Goal: Task Accomplishment & Management: Manage account settings

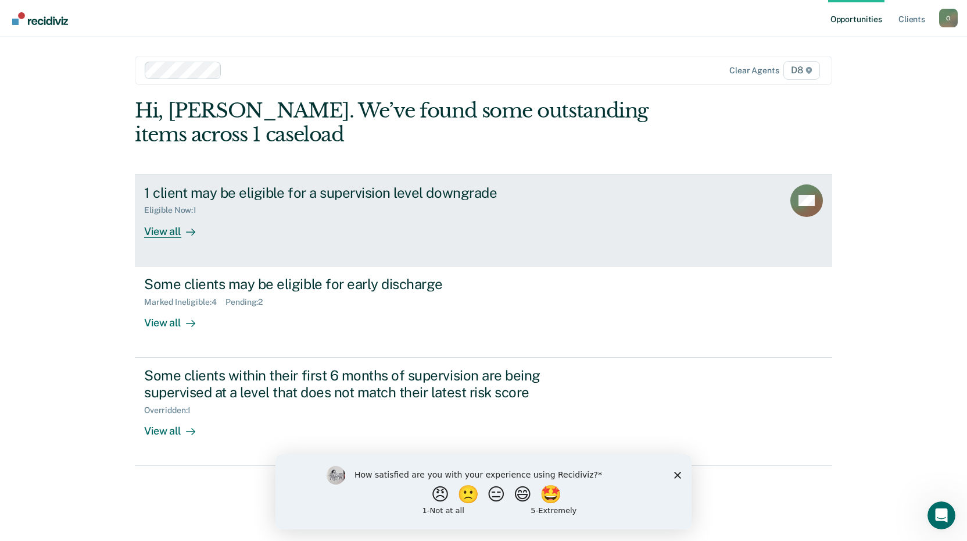
click at [169, 233] on div "View all" at bounding box center [176, 226] width 65 height 23
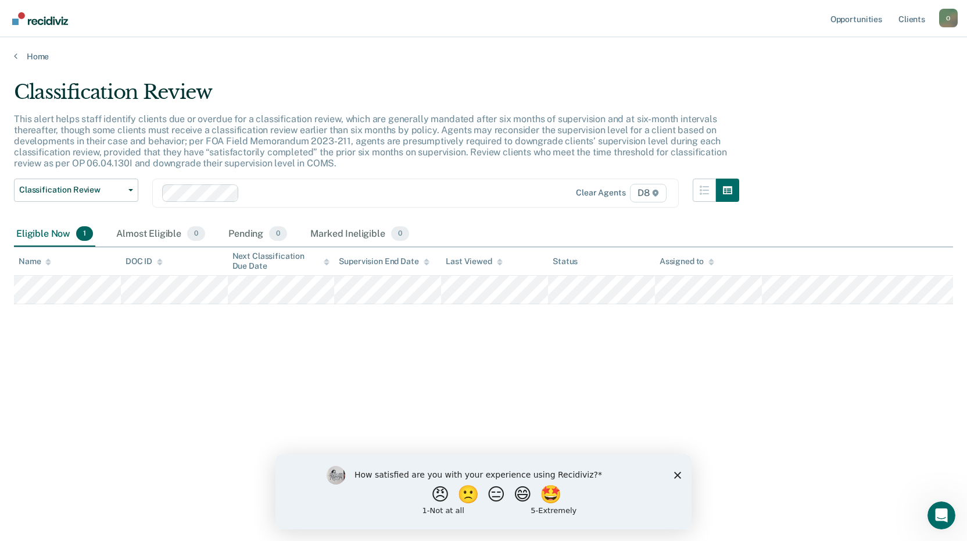
click at [678, 477] on icon "Close survey" at bounding box center [677, 474] width 7 height 7
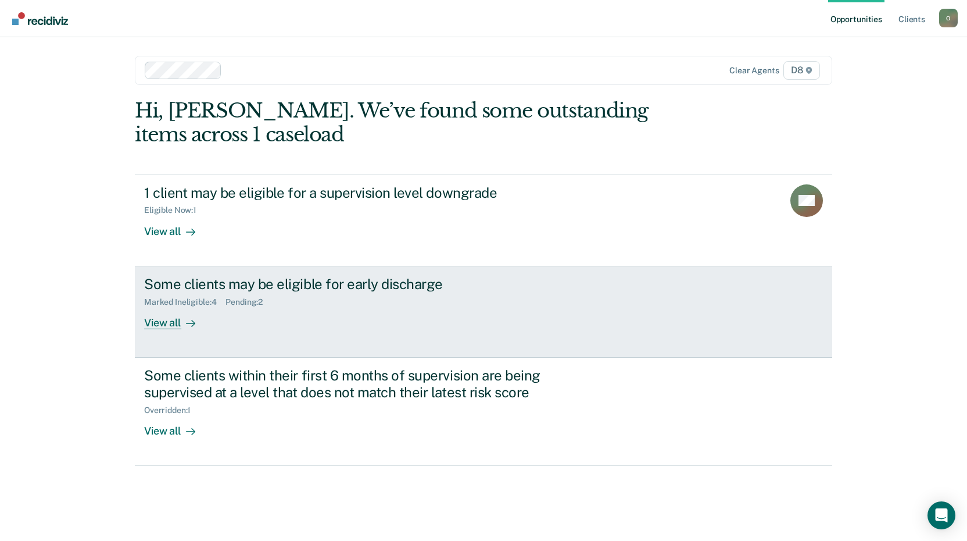
click at [172, 321] on div "View all" at bounding box center [176, 317] width 65 height 23
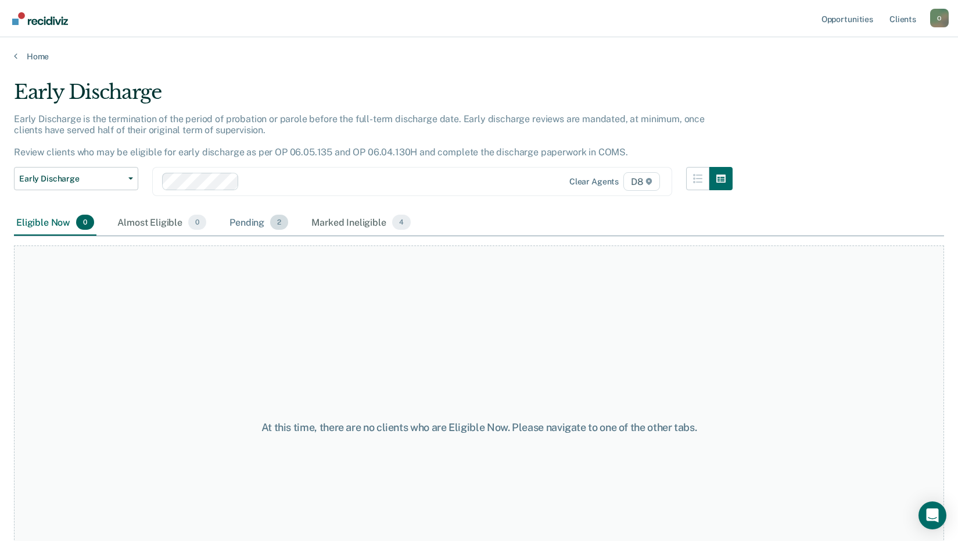
click at [252, 224] on div "Pending 2" at bounding box center [258, 223] width 63 height 26
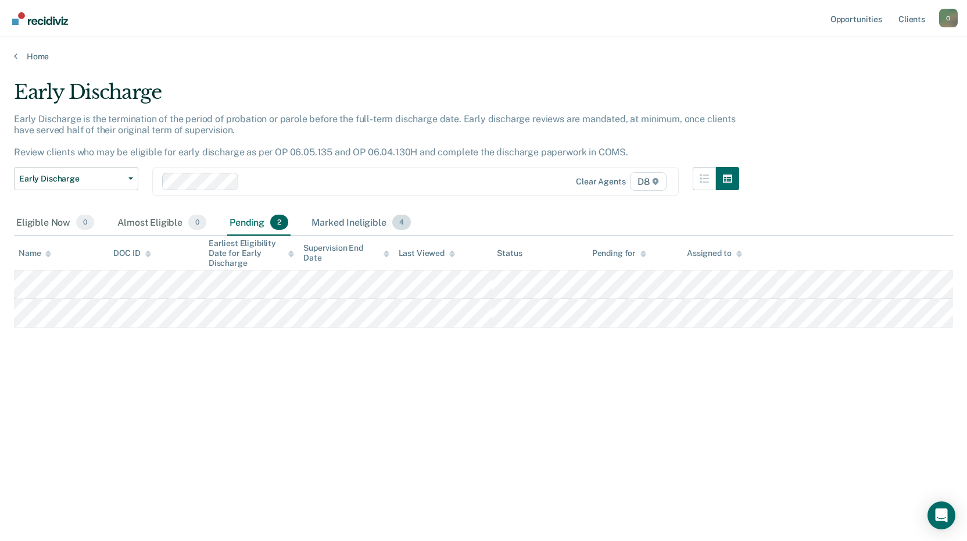
click at [336, 219] on div "Marked Ineligible 4" at bounding box center [361, 223] width 104 height 26
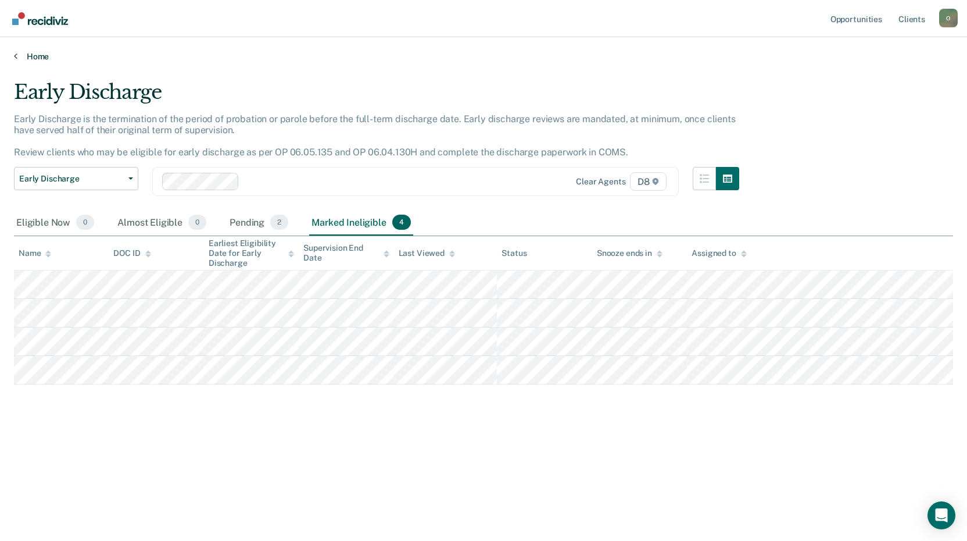
click at [31, 60] on link "Home" at bounding box center [483, 56] width 939 height 10
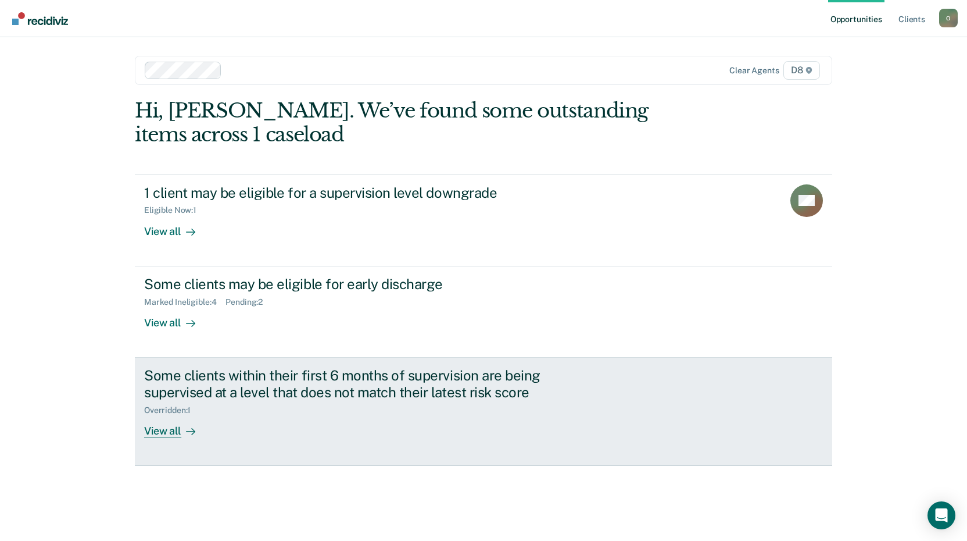
click at [251, 420] on div "Some clients within their first 6 months of supervision are being supervised at…" at bounding box center [362, 402] width 436 height 70
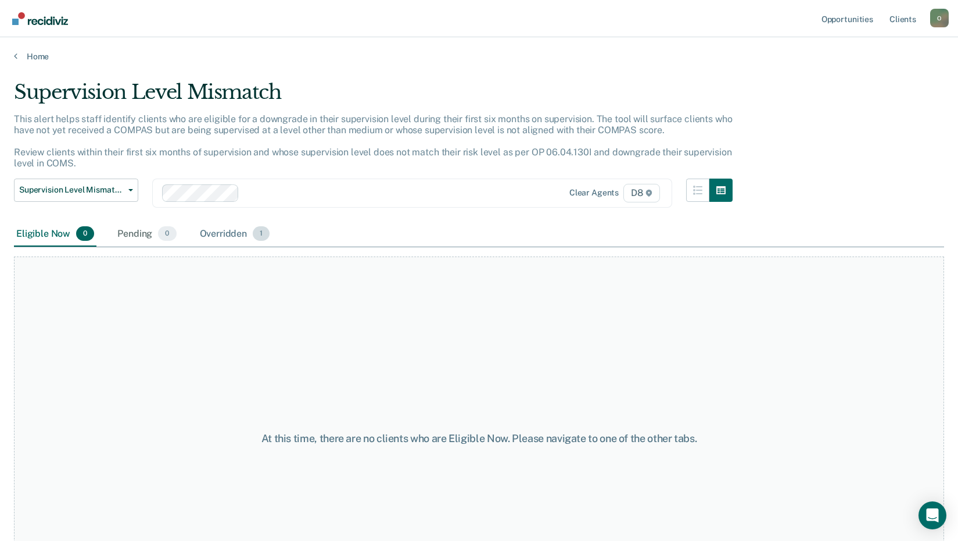
click at [236, 227] on div "Overridden 1" at bounding box center [235, 234] width 75 height 26
